Goal: Transaction & Acquisition: Purchase product/service

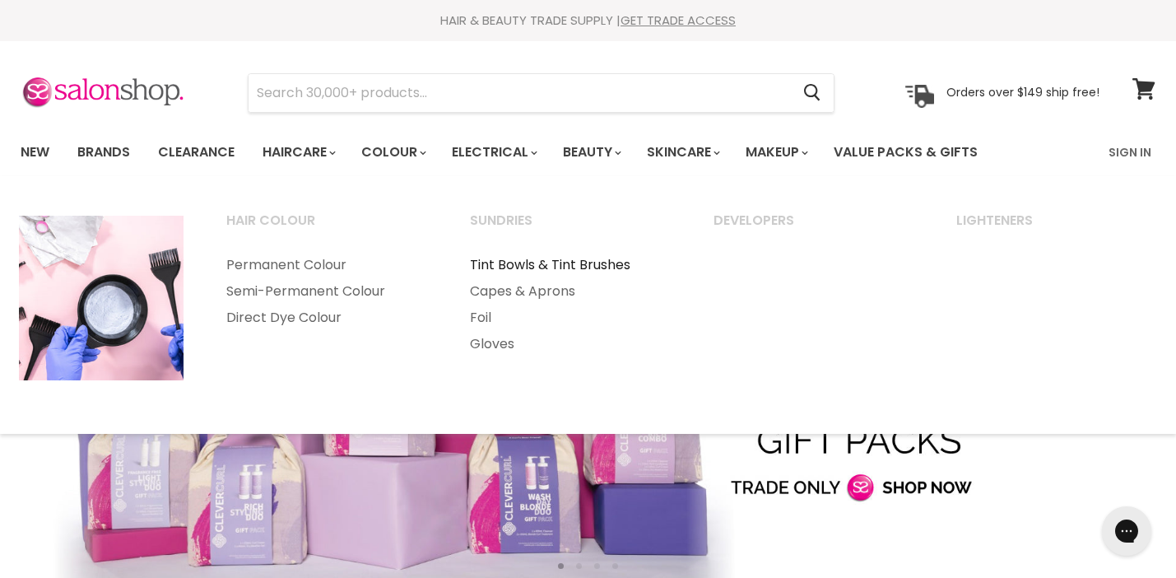
click at [512, 259] on link "Tint Bowls & Tint Brushes" at bounding box center [569, 265] width 240 height 26
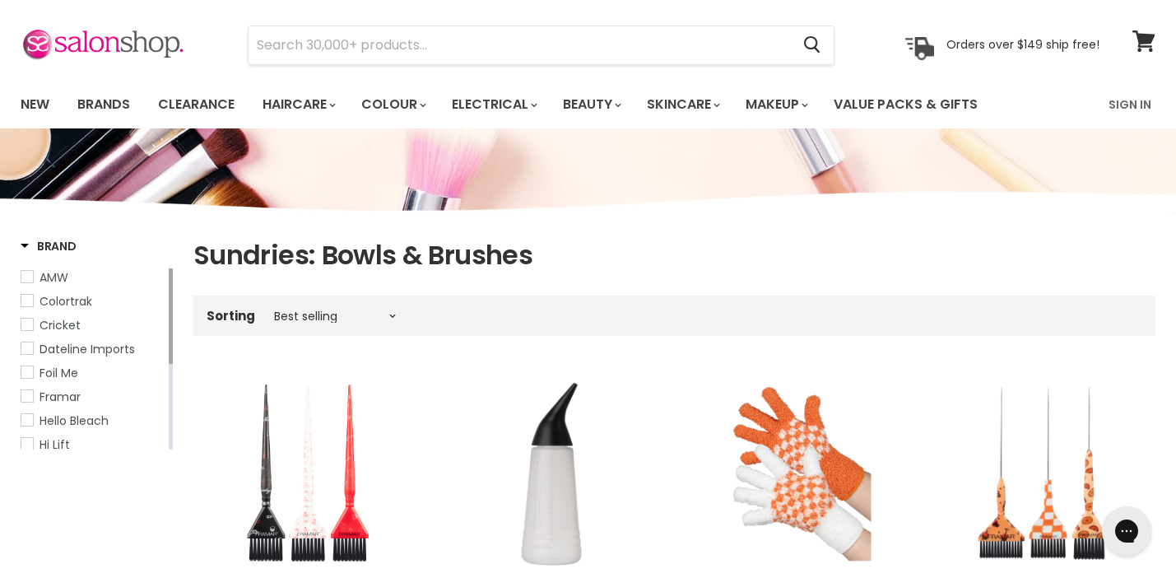
scroll to position [38, 0]
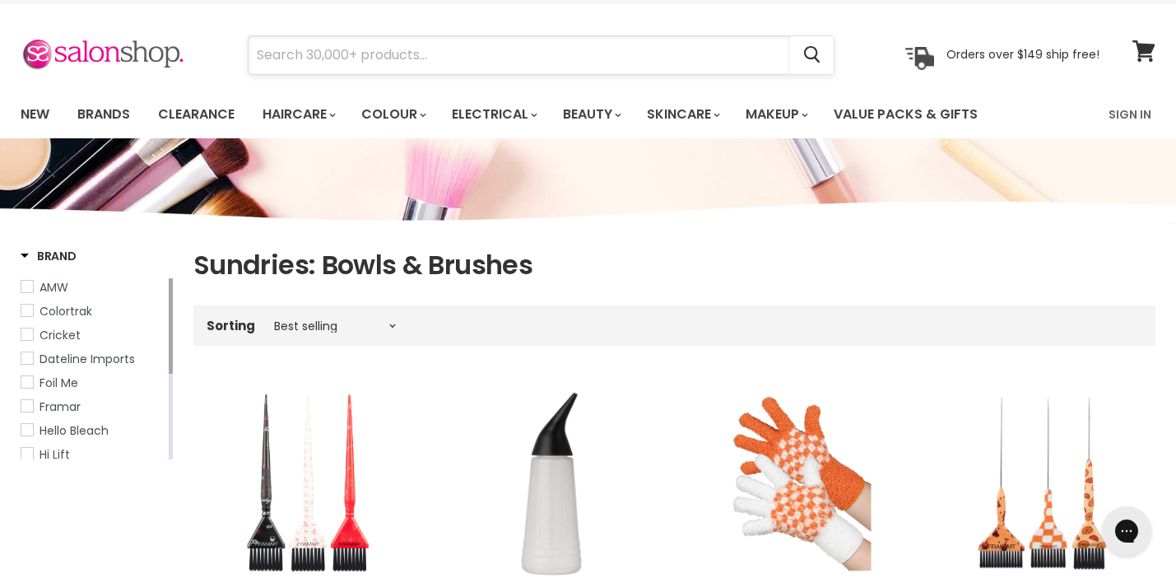
click at [481, 62] on input "Search" at bounding box center [518, 55] width 541 height 38
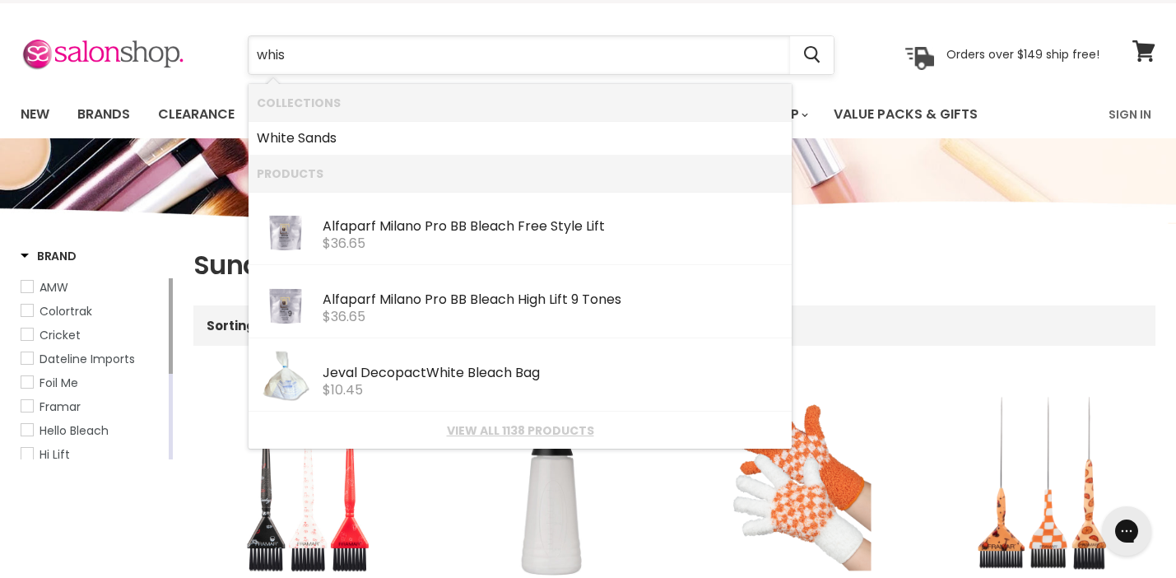
type input "whisk"
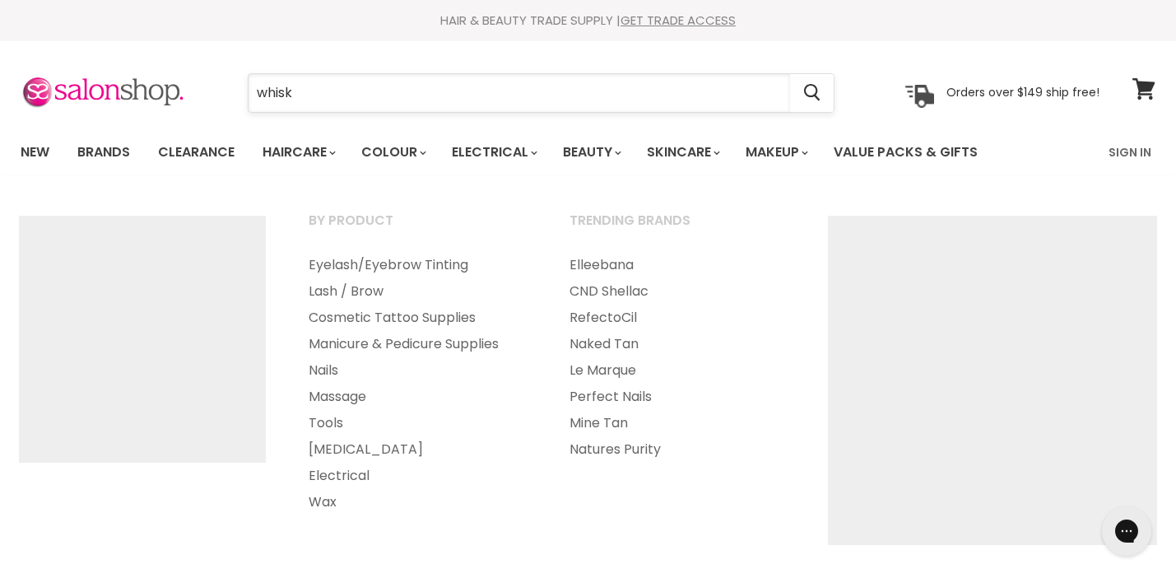
click at [448, 97] on input "whisk" at bounding box center [518, 93] width 541 height 38
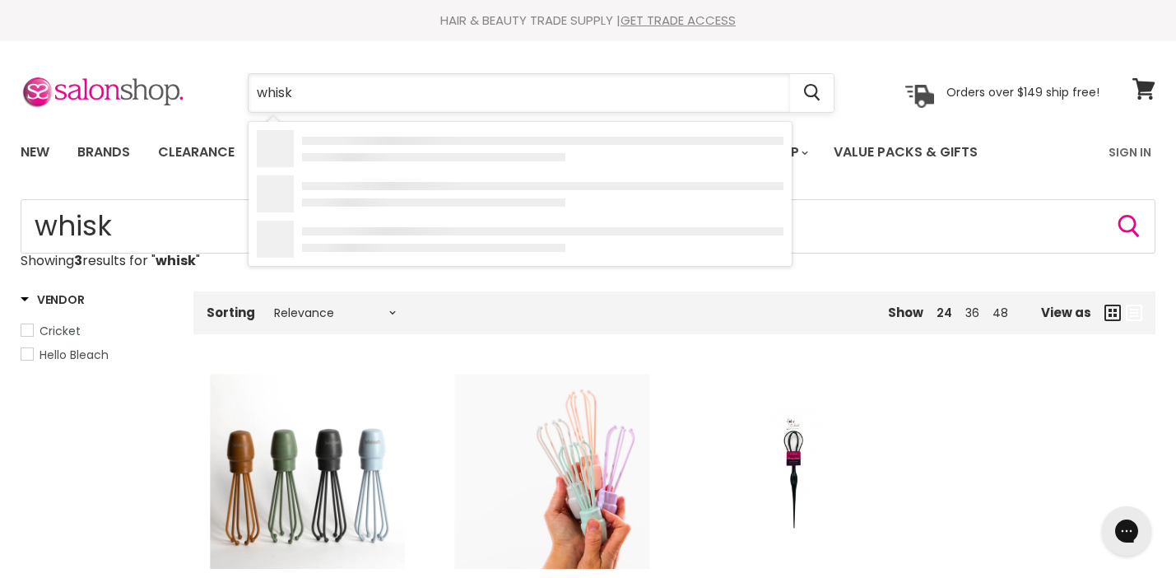
click at [448, 97] on input "whisk" at bounding box center [518, 93] width 541 height 38
type input "mixer"
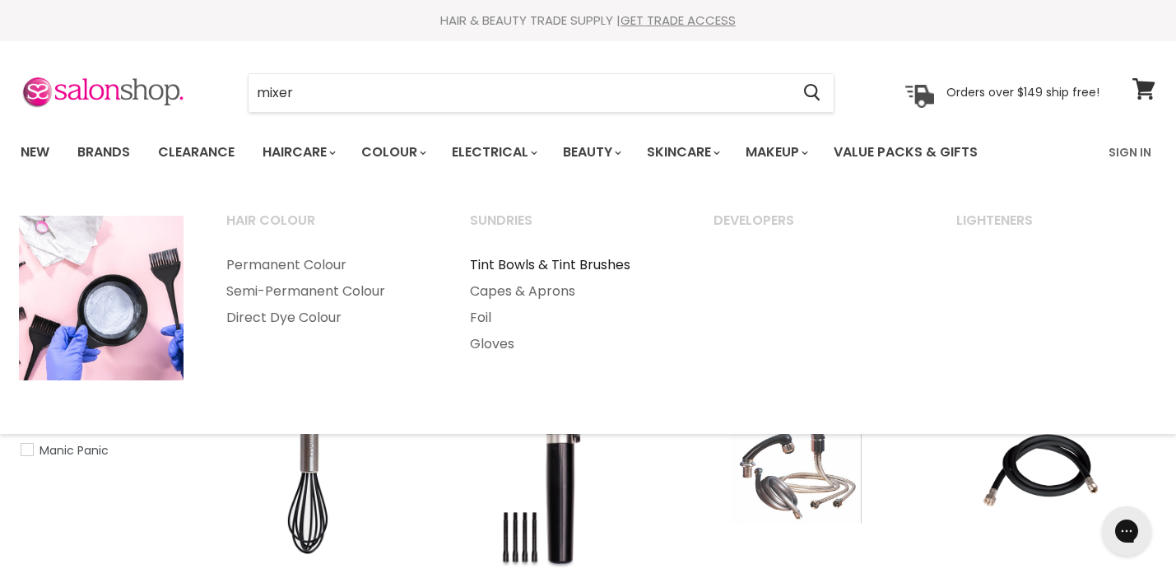
click at [513, 263] on link "Tint Bowls & Tint Brushes" at bounding box center [569, 265] width 240 height 26
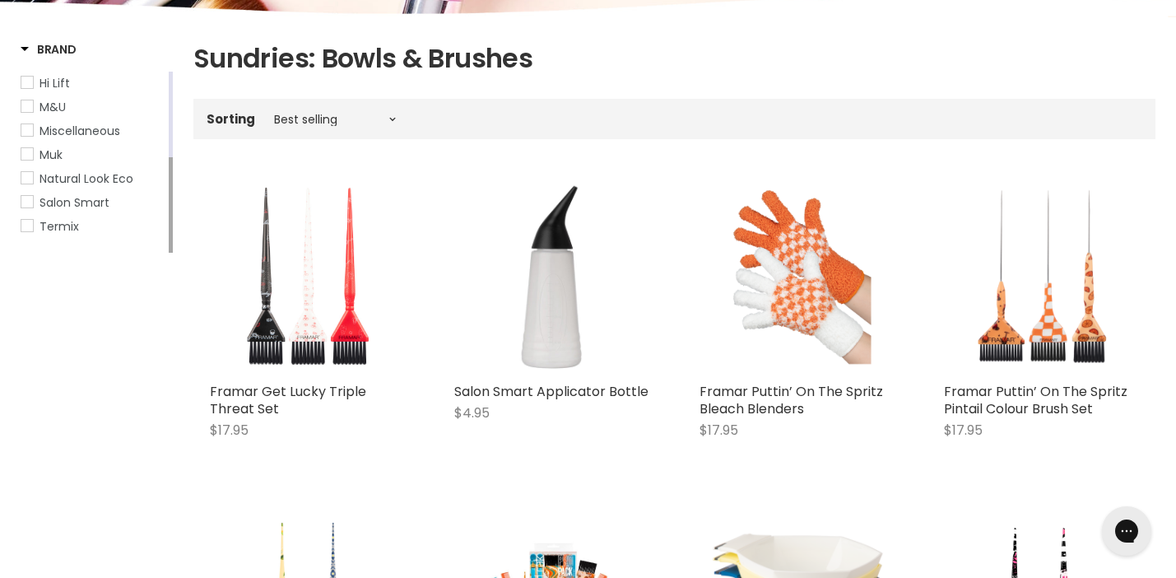
scroll to position [290, 0]
